Goal: Book appointment/travel/reservation

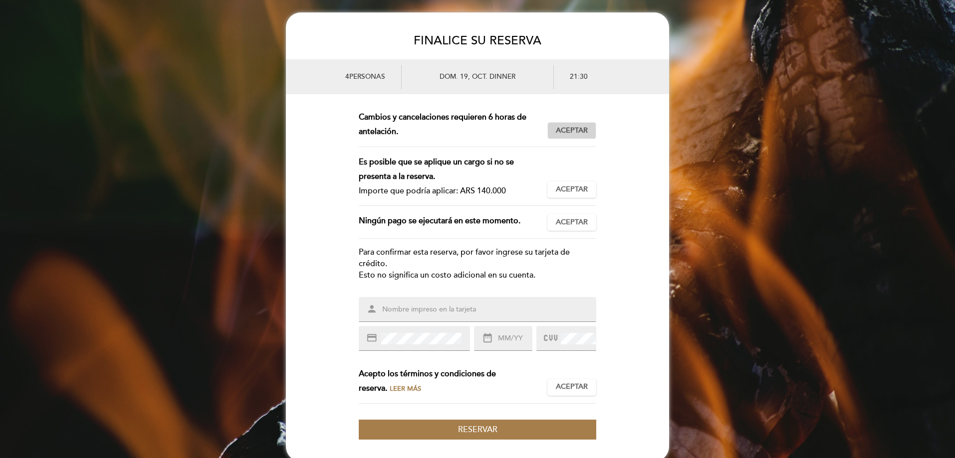
click at [580, 127] on span "Aceptar" at bounding box center [572, 131] width 32 height 10
click at [580, 190] on span "Aceptar" at bounding box center [572, 190] width 32 height 10
click at [584, 221] on span "Aceptar" at bounding box center [572, 222] width 32 height 10
click at [446, 308] on input "text" at bounding box center [489, 309] width 216 height 11
type input "[PERSON_NAME]"
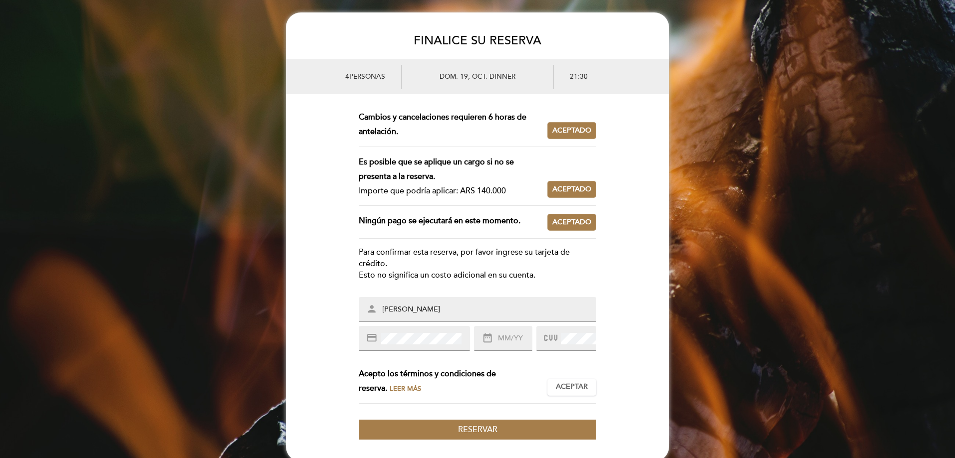
type input "02/28"
click at [570, 385] on span "Aceptar" at bounding box center [572, 387] width 32 height 10
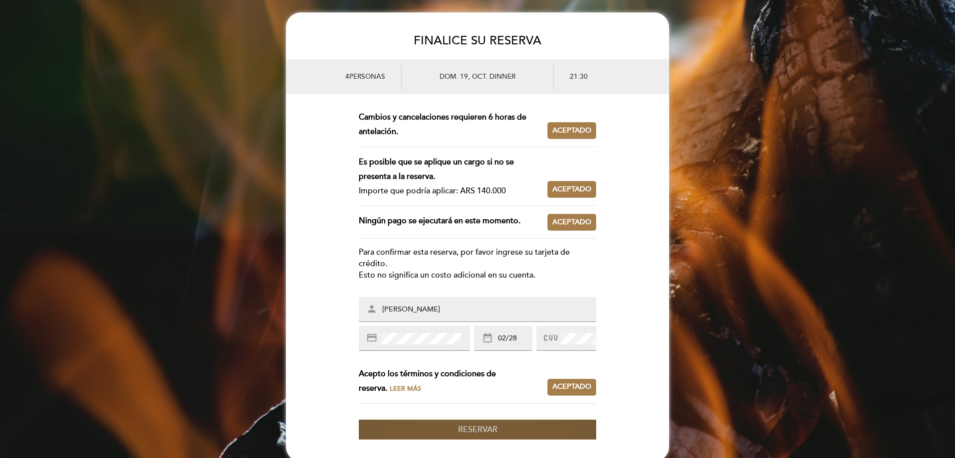
click at [499, 426] on button "Reservar" at bounding box center [477, 430] width 237 height 20
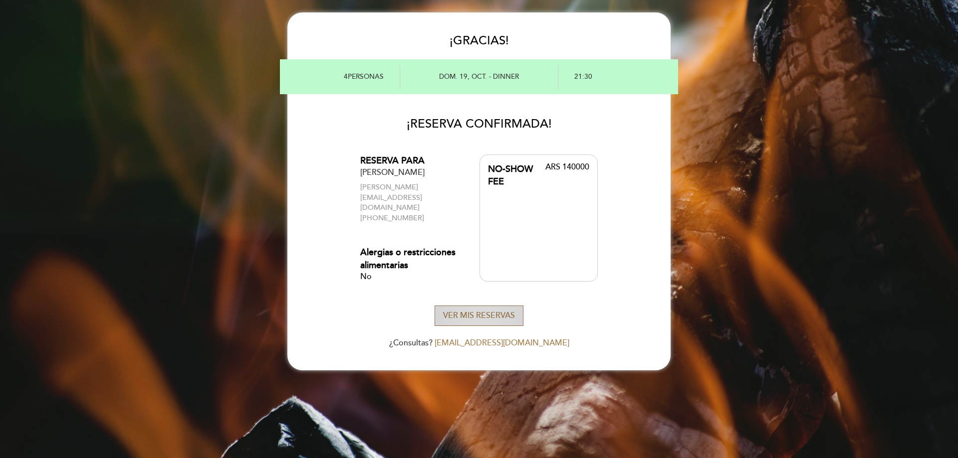
click at [503, 306] on button "VER MIS RESERVAS" at bounding box center [478, 316] width 89 height 20
select select "es"
